Goal: Check status: Check status

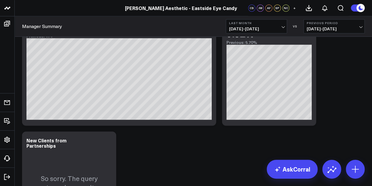
scroll to position [487, 0]
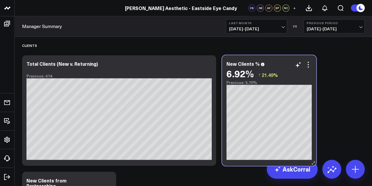
click at [303, 82] on div "Previous: 5.70%" at bounding box center [269, 82] width 85 height 5
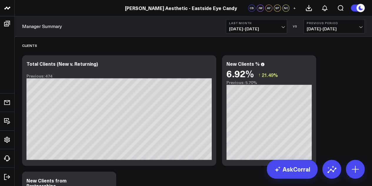
click at [284, 28] on button "Last Month [DATE] - [DATE]" at bounding box center [256, 26] width 61 height 14
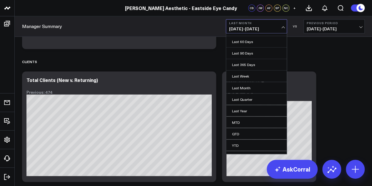
scroll to position [32, 0]
click at [237, 120] on link "MTD" at bounding box center [256, 121] width 61 height 11
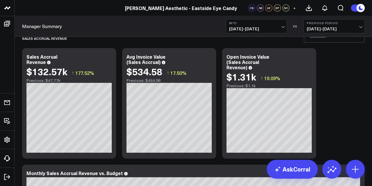
scroll to position [13, 0]
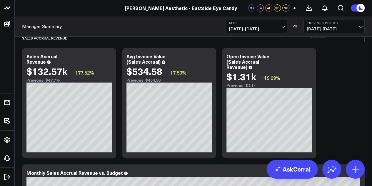
click at [360, 27] on span "[DATE] - [DATE]" at bounding box center [334, 28] width 55 height 5
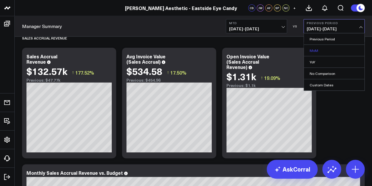
click at [339, 49] on link "MoM" at bounding box center [334, 50] width 61 height 11
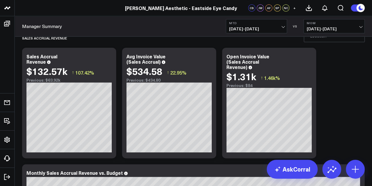
click at [360, 27] on span "[DATE] - [DATE]" at bounding box center [334, 28] width 55 height 5
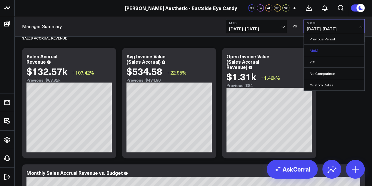
click at [342, 51] on link "MoM" at bounding box center [334, 50] width 61 height 11
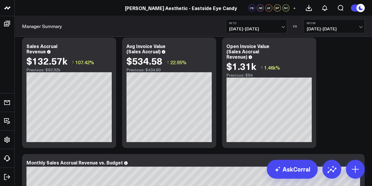
scroll to position [18, 0]
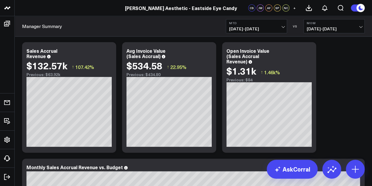
click at [361, 26] on span "[DATE] - [DATE]" at bounding box center [334, 28] width 55 height 5
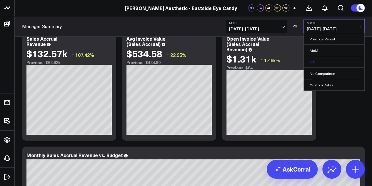
scroll to position [28, 0]
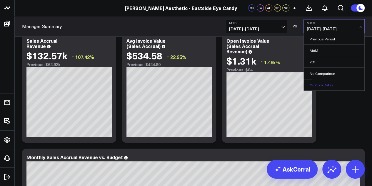
click at [327, 86] on link "Custom Dates" at bounding box center [334, 84] width 61 height 11
select select "7"
select select "2025"
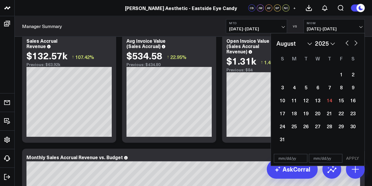
click at [346, 44] on button "button" at bounding box center [347, 42] width 6 height 7
select select "6"
select select "2025"
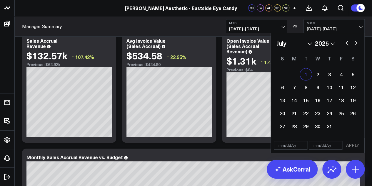
click at [304, 76] on div "1" at bounding box center [306, 74] width 12 height 12
type input "[DATE]"
select select "6"
select select "2025"
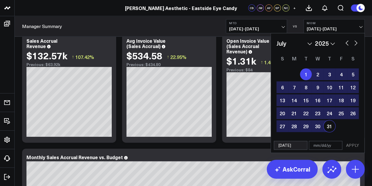
click at [330, 127] on div "31" at bounding box center [330, 126] width 12 height 12
type input "[DATE]"
select select "6"
select select "2025"
click at [355, 144] on button "APPLY" at bounding box center [353, 145] width 18 height 9
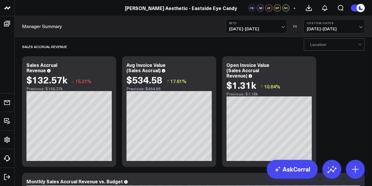
scroll to position [4, 0]
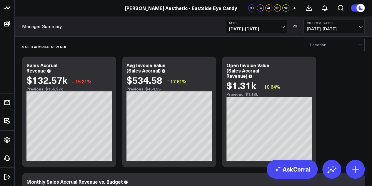
click at [284, 26] on span "[DATE] - [DATE]" at bounding box center [256, 28] width 55 height 5
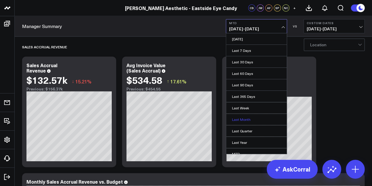
click at [257, 121] on link "Last Month" at bounding box center [256, 119] width 61 height 11
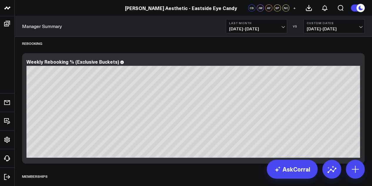
scroll to position [1219, 0]
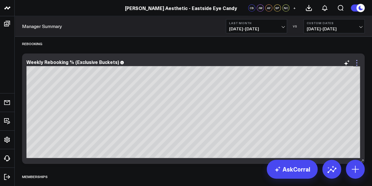
click at [356, 62] on icon at bounding box center [356, 62] width 7 height 7
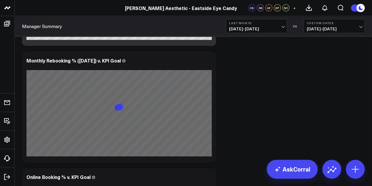
scroll to position [1720, 0]
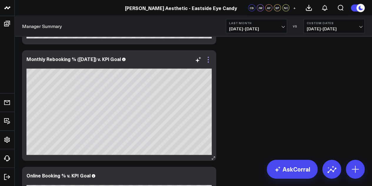
click at [208, 61] on icon at bounding box center [208, 59] width 7 height 7
click at [199, 62] on icon at bounding box center [198, 59] width 7 height 7
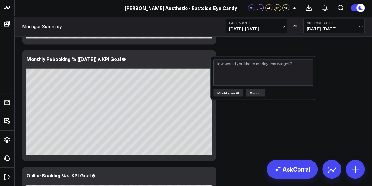
click at [255, 93] on button "Cancel" at bounding box center [255, 93] width 19 height 8
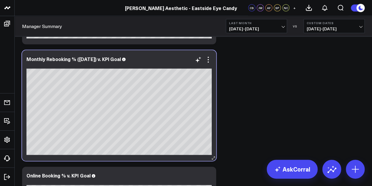
click at [91, 155] on div "Monthly Rebooking % ([DATE]) v. KPl Goal [fontSize:14px lineHeight:16px]Monthly…" at bounding box center [119, 105] width 194 height 110
